Goal: Check status: Check status

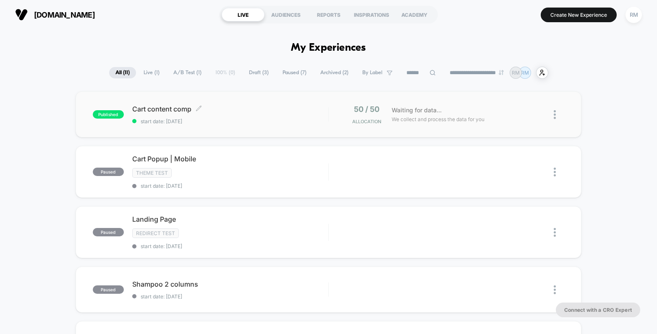
click at [268, 123] on span "start date: [DATE]" at bounding box center [230, 121] width 196 height 6
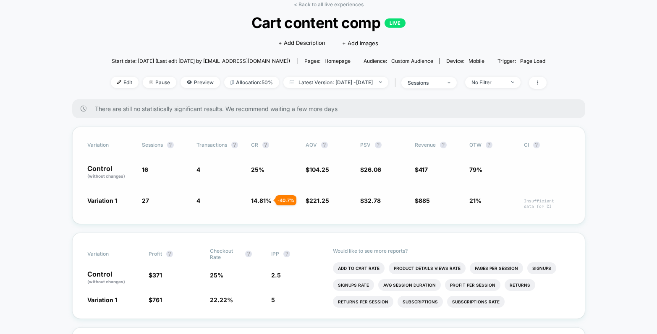
scroll to position [138, 0]
